Goal: Information Seeking & Learning: Learn about a topic

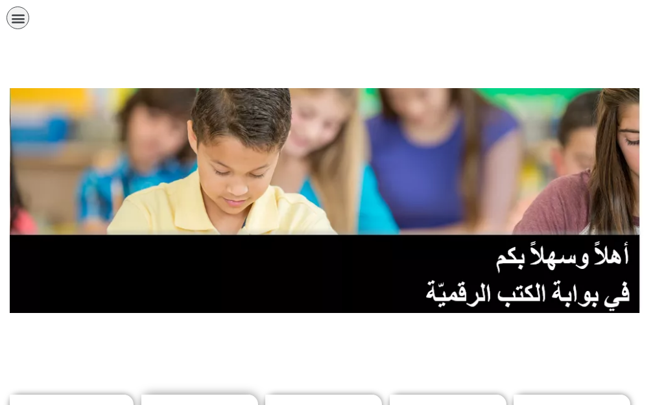
scroll to position [259, 0]
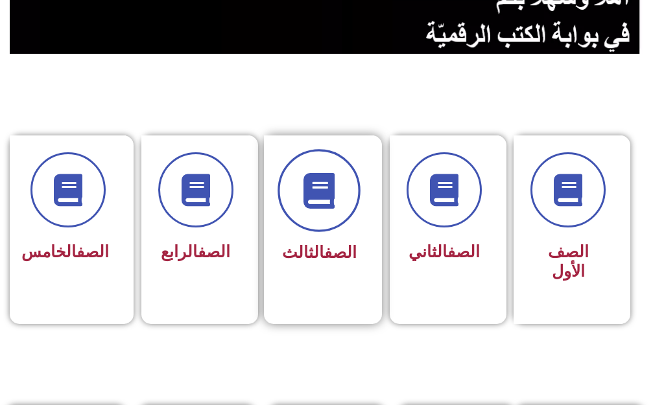
click at [308, 210] on span at bounding box center [318, 190] width 83 height 83
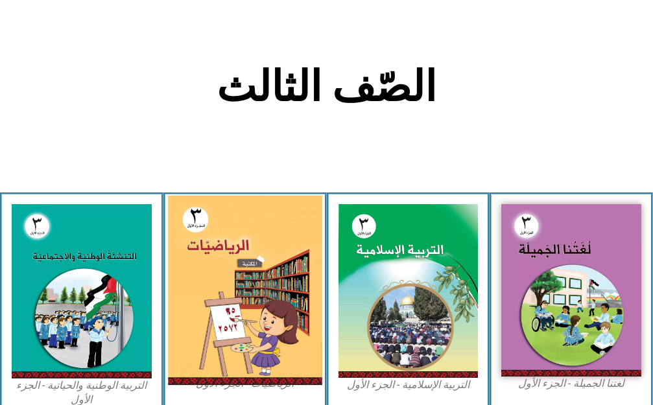
scroll to position [259, 0]
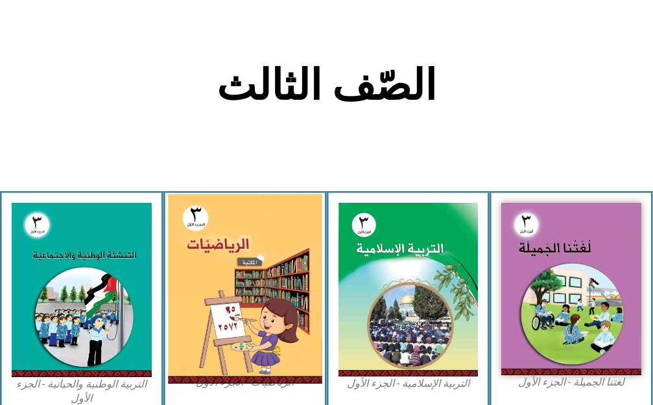
click at [285, 238] on img at bounding box center [245, 289] width 154 height 190
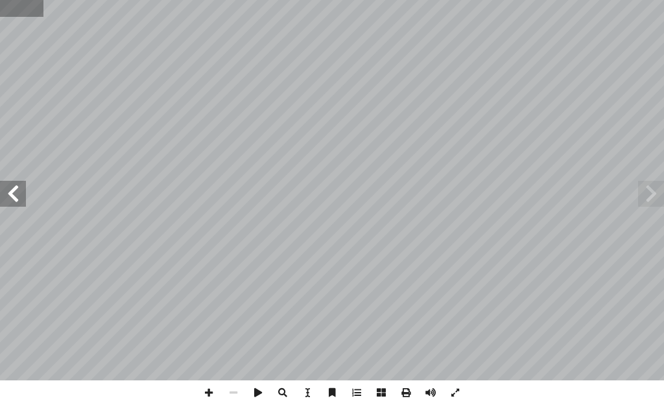
click at [22, 6] on input "text" at bounding box center [21, 8] width 43 height 17
type input "**"
click at [12, 196] on span at bounding box center [13, 194] width 26 height 26
click at [208, 394] on span at bounding box center [208, 392] width 25 height 25
click at [14, 205] on span at bounding box center [13, 194] width 26 height 26
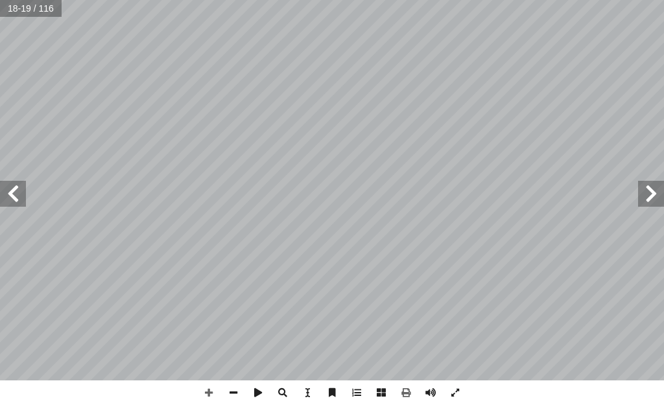
click at [491, 384] on div "١٤ : ً � بتي شفوي � ج إ ا ُ ر ِّ فس أ ا و ِ ت � الفراغ ُ كمل أ ا و ِ العددين أ …" at bounding box center [332, 202] width 664 height 405
